Goal: Check status: Check status

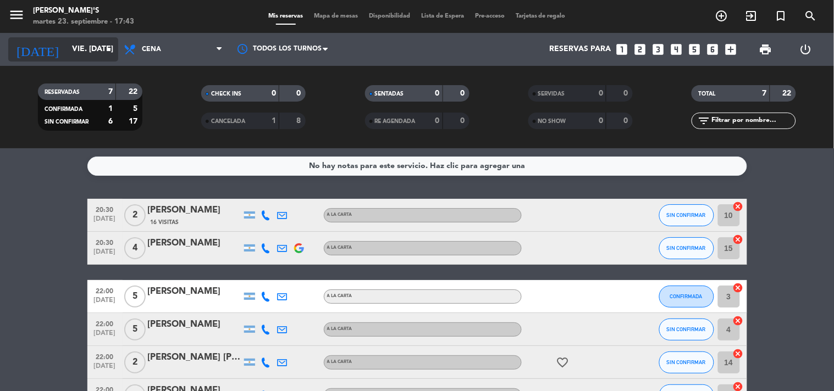
click at [84, 41] on div "[DATE] vie. [DATE] arrow_drop_down" at bounding box center [63, 49] width 110 height 24
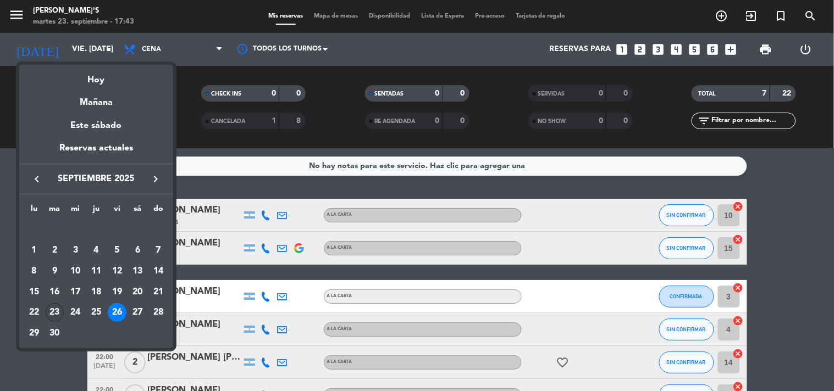
click at [55, 309] on div "23" at bounding box center [55, 312] width 19 height 19
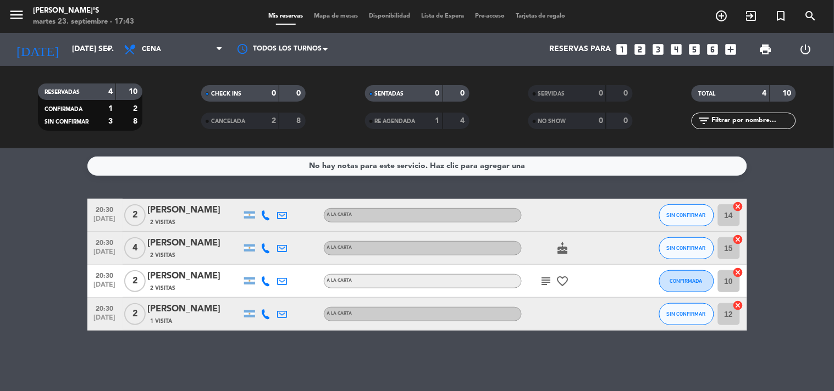
click at [265, 217] on icon at bounding box center [266, 216] width 10 height 10
click at [289, 196] on span at bounding box center [293, 196] width 9 height 9
click at [267, 247] on icon at bounding box center [266, 249] width 10 height 10
click at [289, 228] on span at bounding box center [293, 229] width 9 height 9
click at [268, 314] on icon at bounding box center [266, 314] width 10 height 10
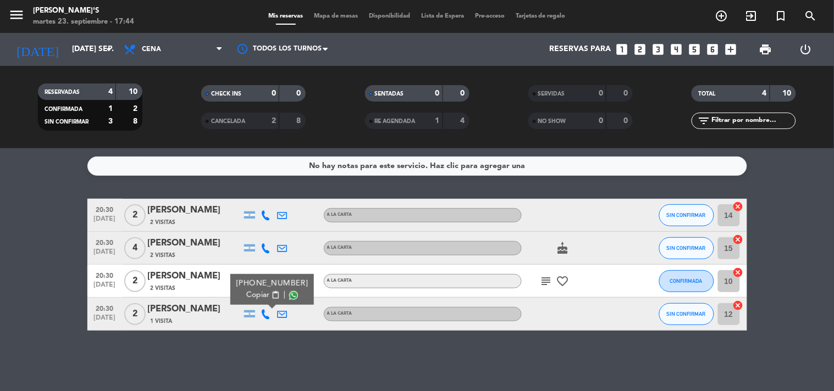
click at [289, 297] on span at bounding box center [293, 295] width 9 height 9
click at [81, 46] on input "[DATE] sep." at bounding box center [119, 50] width 104 height 20
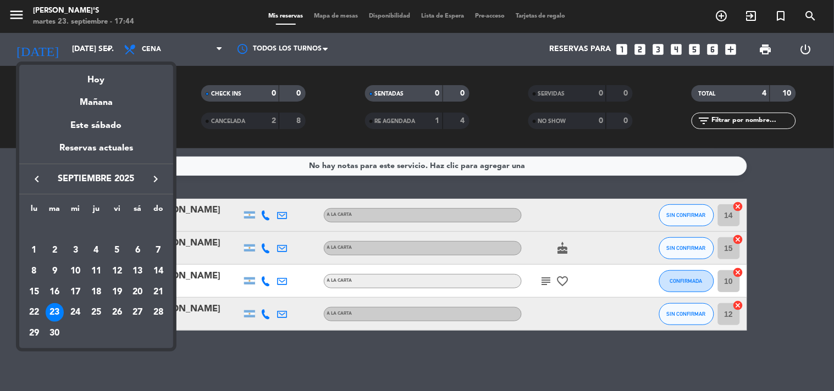
click at [75, 313] on div "24" at bounding box center [75, 312] width 19 height 19
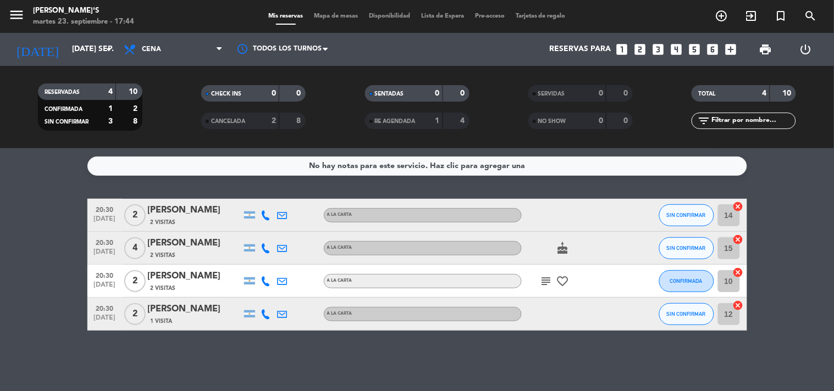
type input "mié. [DATE]"
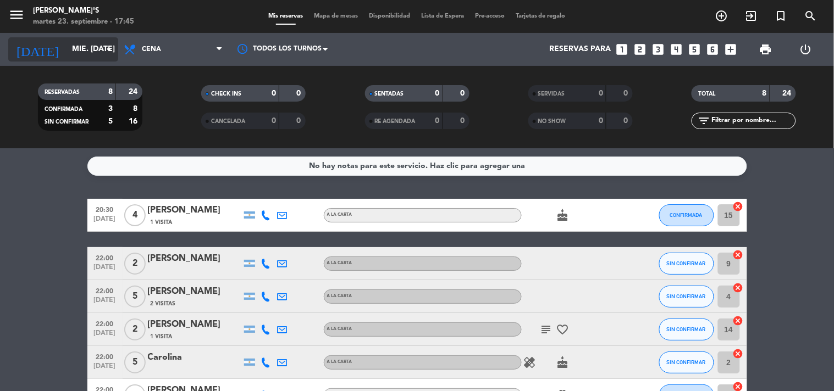
click at [101, 47] on input "mié. [DATE]" at bounding box center [119, 50] width 104 height 20
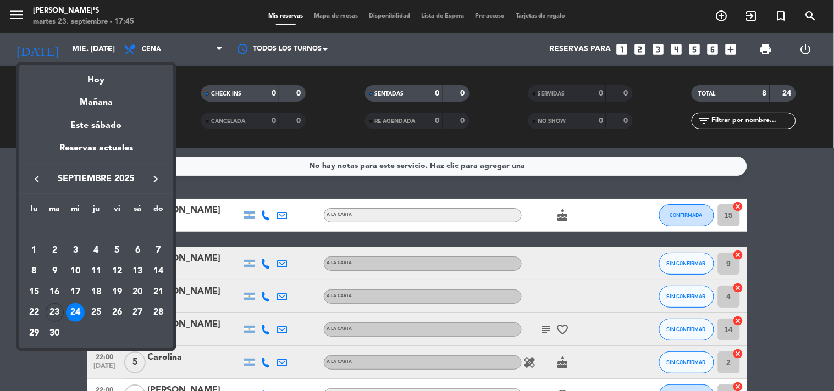
click at [413, 191] on div at bounding box center [417, 195] width 834 height 391
